Goal: Task Accomplishment & Management: Complete application form

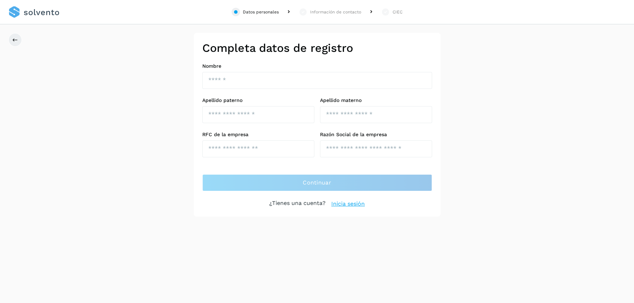
click at [345, 204] on link "Inicia sesión" at bounding box center [348, 204] width 34 height 8
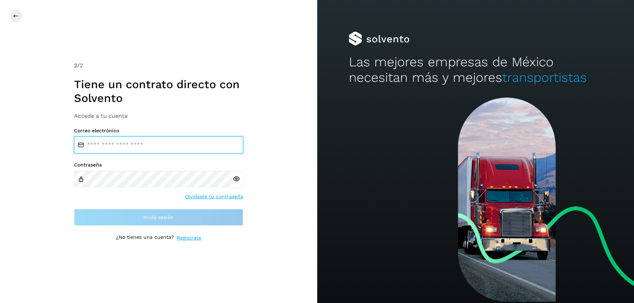
type input "**********"
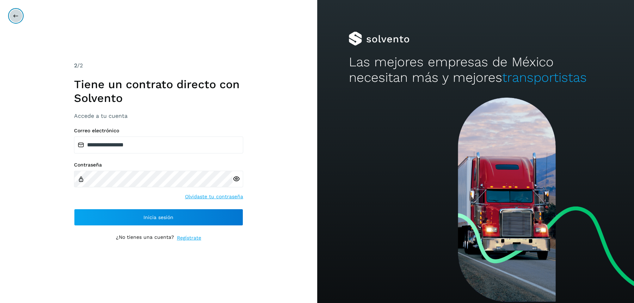
click at [16, 18] on button at bounding box center [15, 15] width 13 height 13
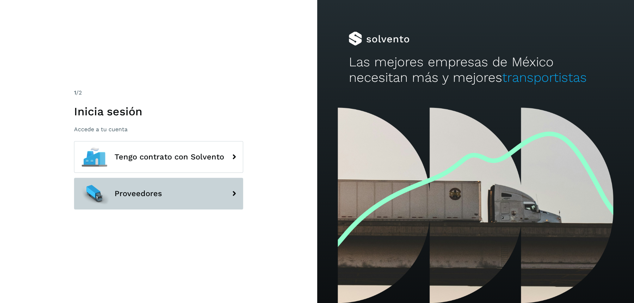
click at [155, 196] on span "Proveedores" at bounding box center [139, 193] width 48 height 8
